Goal: Information Seeking & Learning: Learn about a topic

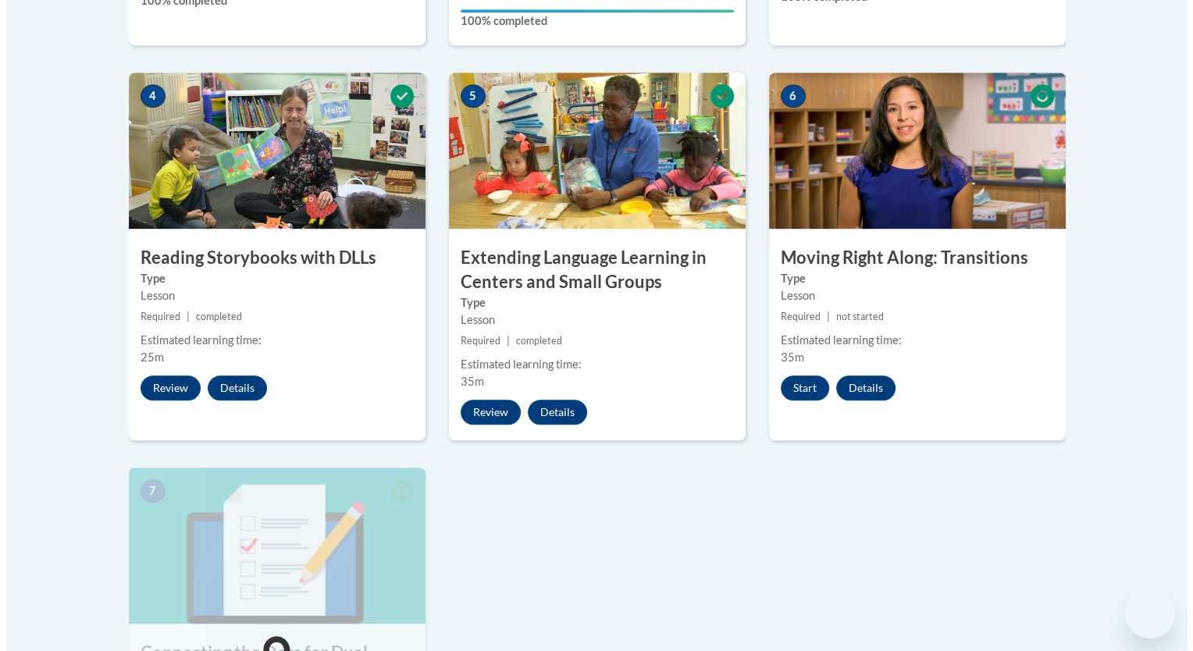
scroll to position [916, 0]
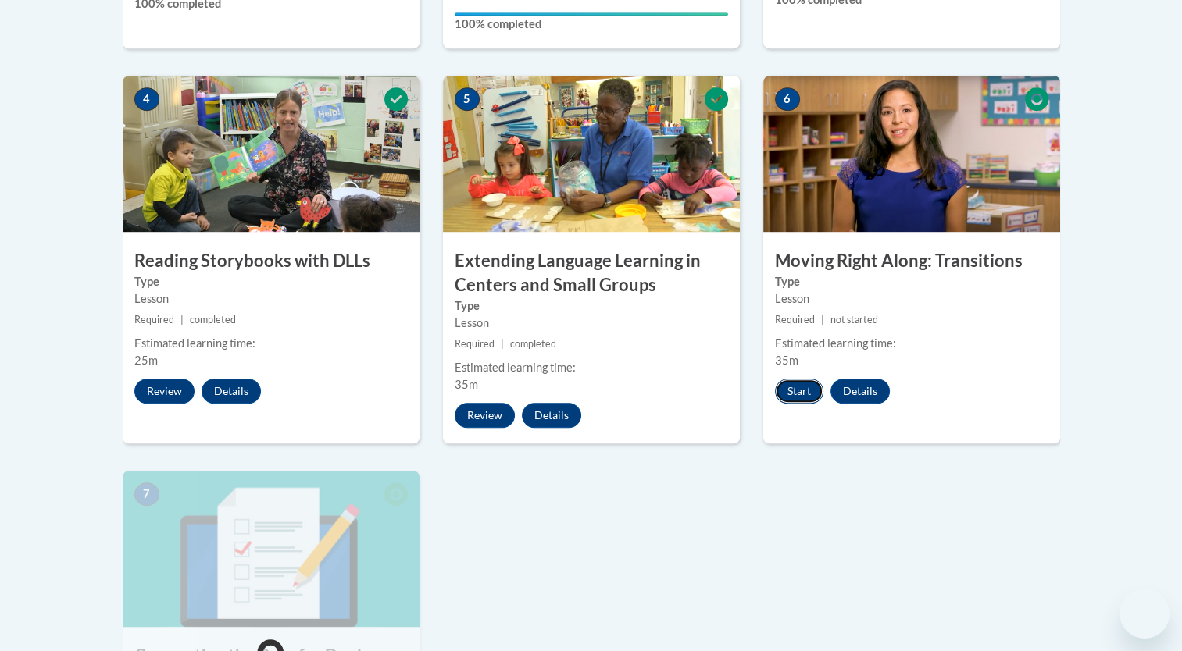
click at [808, 393] on button "Start" at bounding box center [799, 391] width 48 height 25
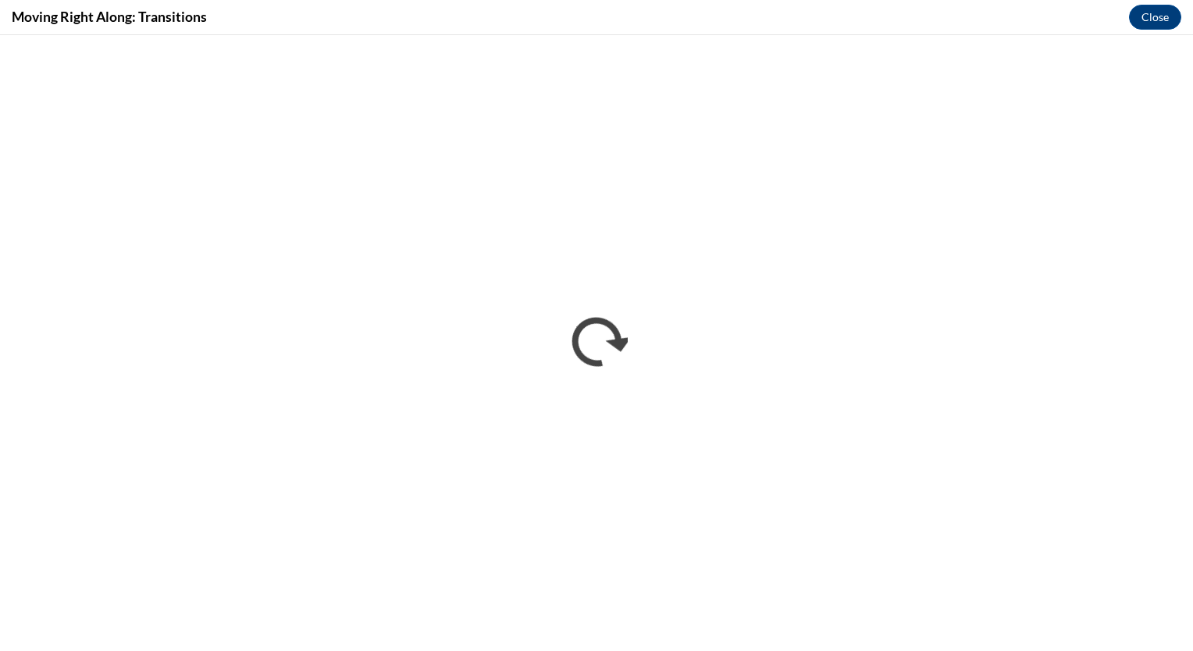
scroll to position [0, 0]
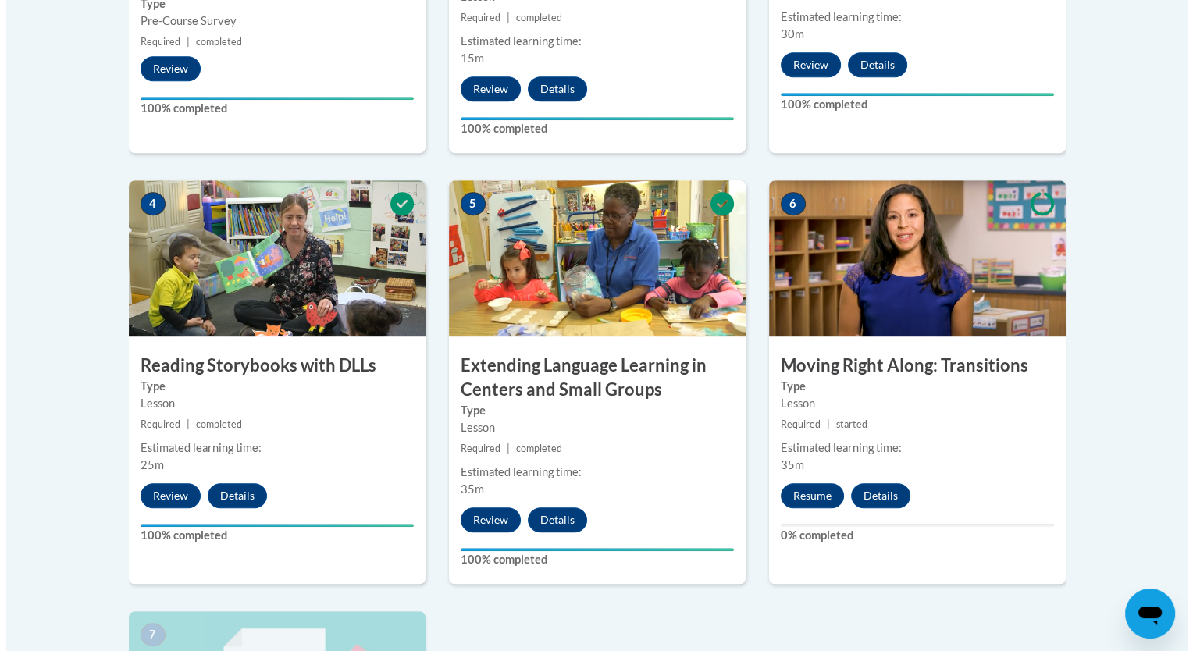
scroll to position [847, 0]
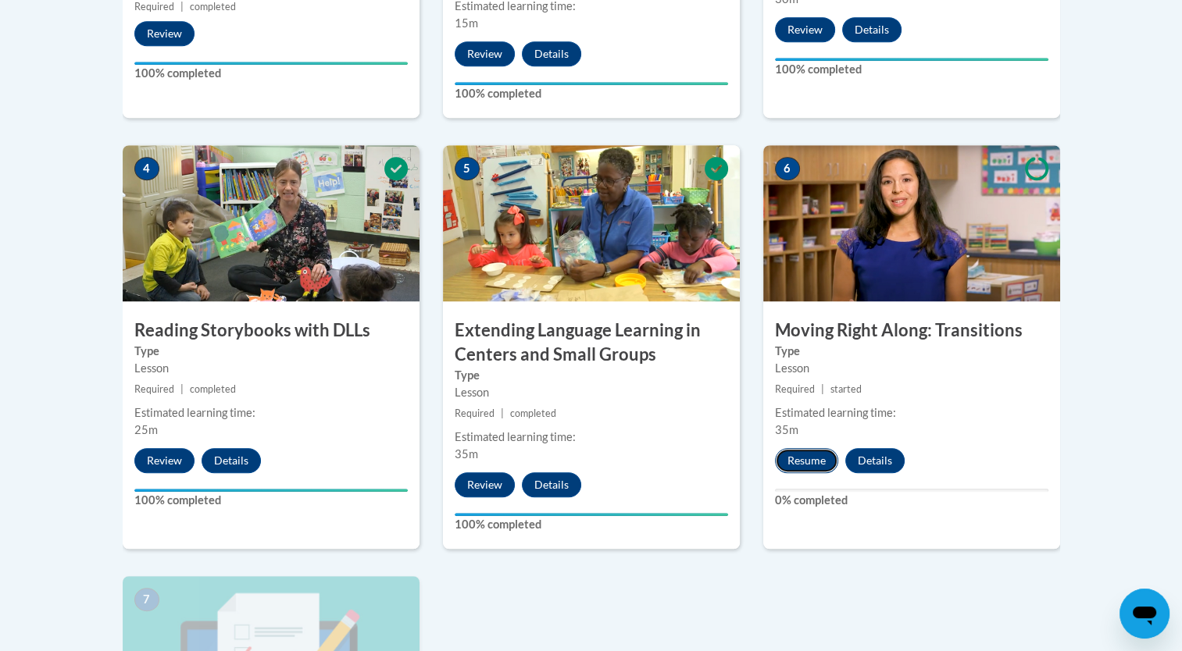
click at [811, 458] on button "Resume" at bounding box center [806, 460] width 63 height 25
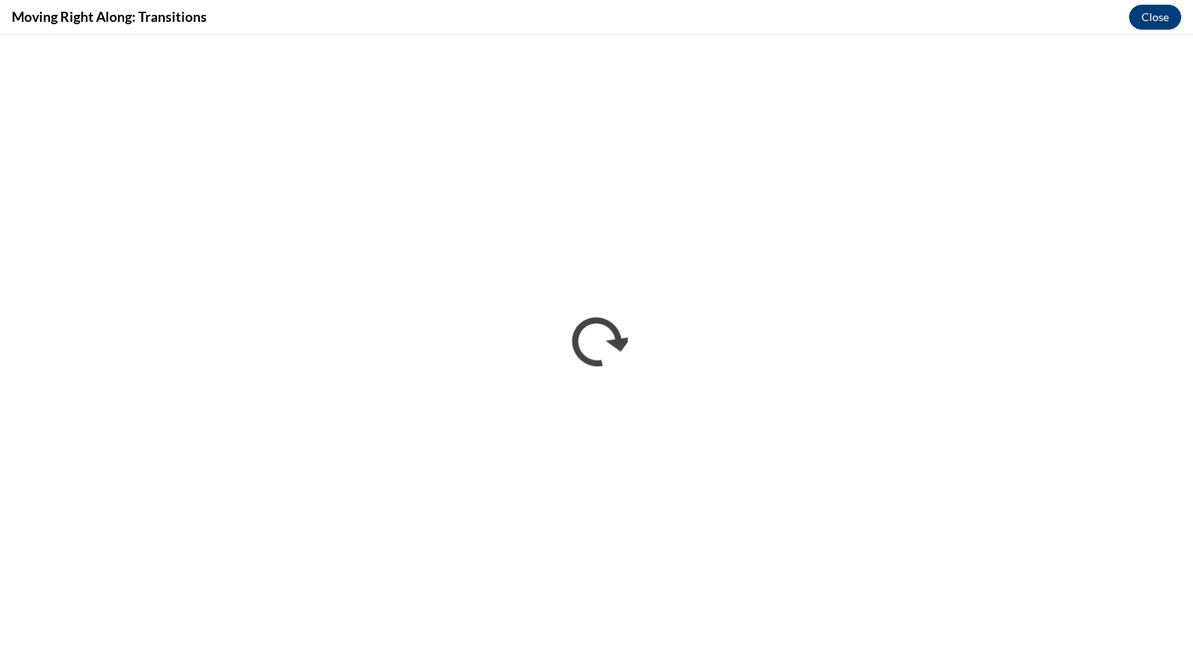
scroll to position [0, 0]
